Goal: Task Accomplishment & Management: Manage account settings

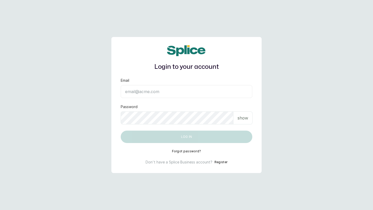
type input "Layo@withsplice.com"
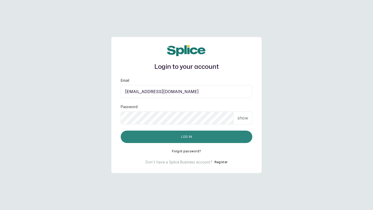
click at [220, 135] on button "Log in" at bounding box center [187, 137] width 132 height 12
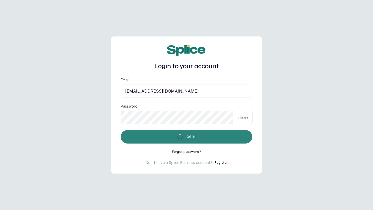
click at [220, 135] on button "Log in" at bounding box center [187, 136] width 132 height 13
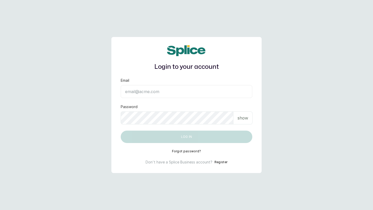
type input "[EMAIL_ADDRESS][DOMAIN_NAME]"
click at [247, 118] on p "show" at bounding box center [243, 118] width 11 height 6
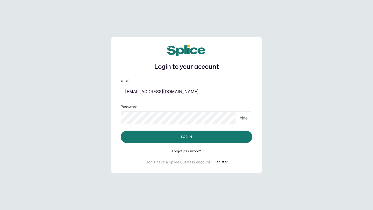
click at [243, 120] on p "hide" at bounding box center [244, 118] width 8 height 6
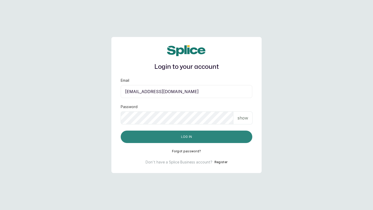
click at [217, 137] on button "Log in" at bounding box center [187, 137] width 132 height 12
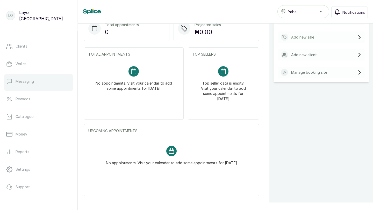
scroll to position [81, 0]
click at [32, 83] on link "Rewards" at bounding box center [38, 83] width 69 height 15
